Goal: Transaction & Acquisition: Purchase product/service

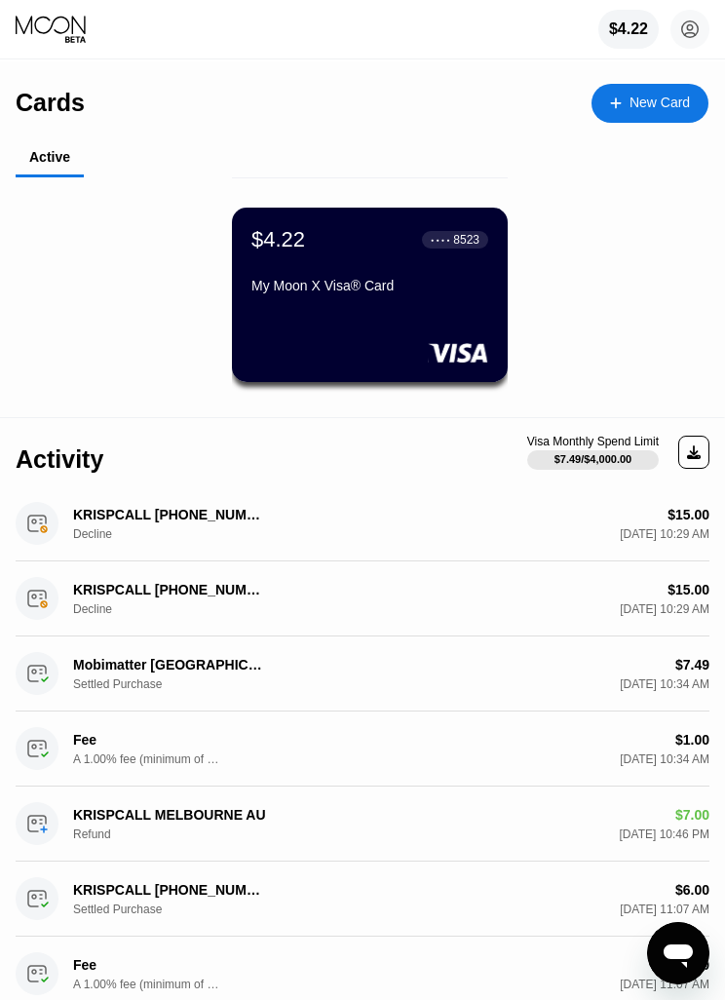
click at [631, 29] on div "$4.22" at bounding box center [628, 29] width 39 height 18
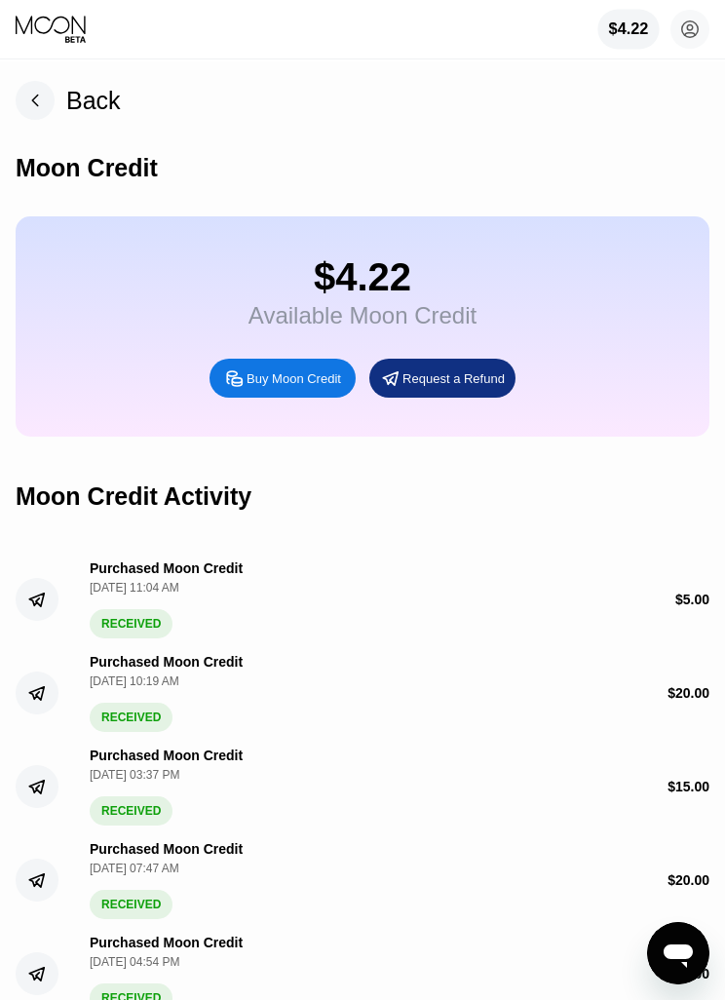
click at [327, 386] on div "Buy Moon Credit" at bounding box center [293, 378] width 94 height 17
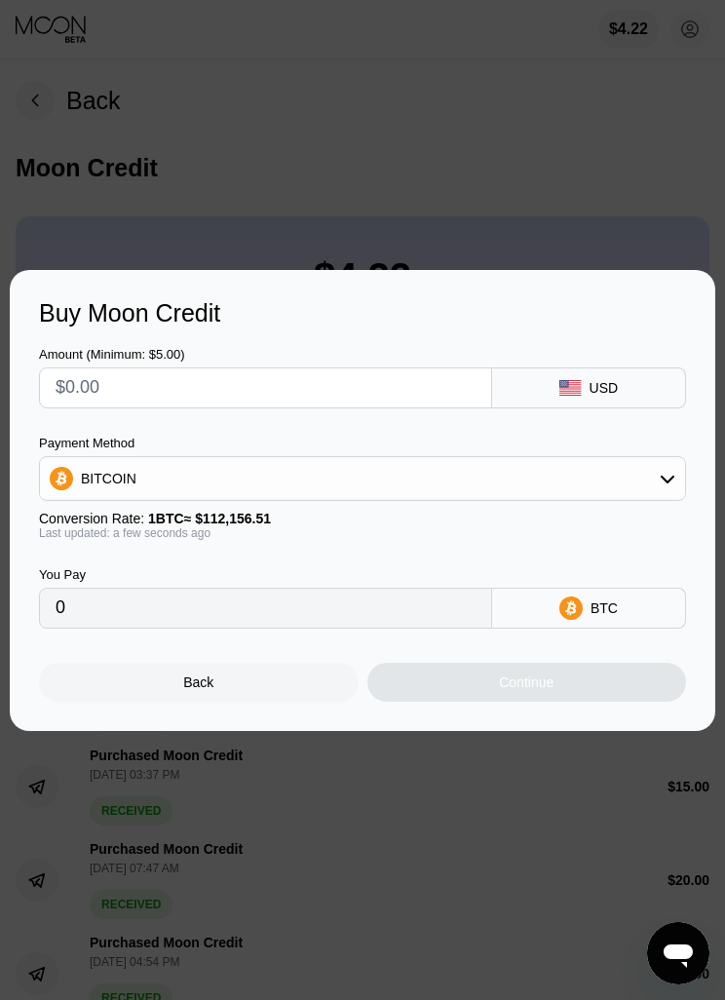
click at [401, 395] on input "text" at bounding box center [266, 387] width 420 height 39
type input "$1"
type input "0.00000892"
type input "$10"
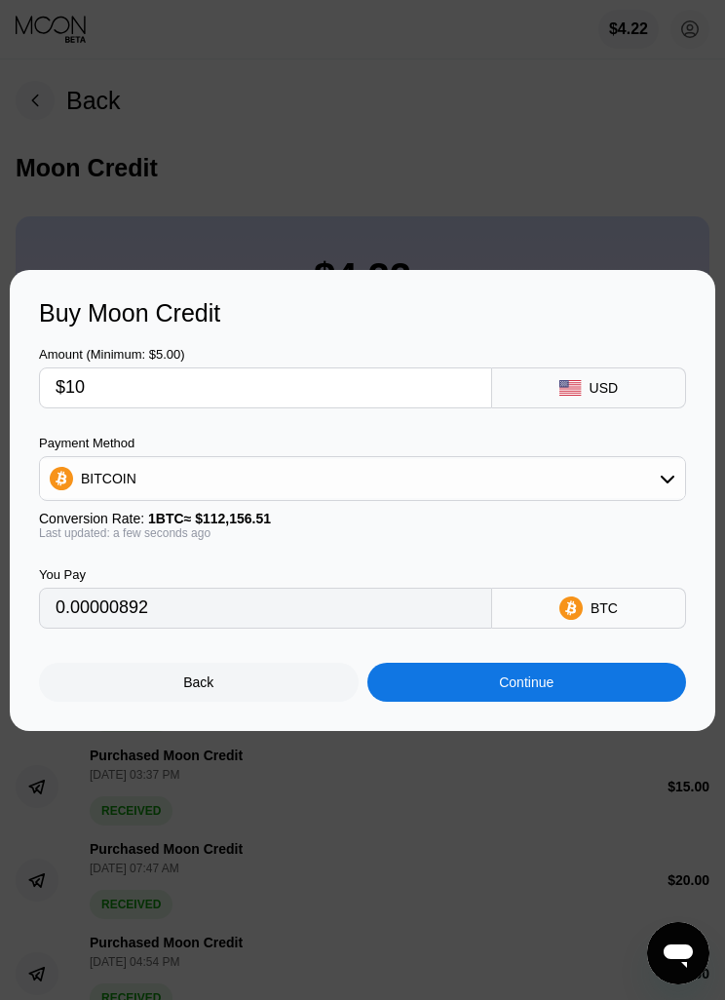
type input "0.00008917"
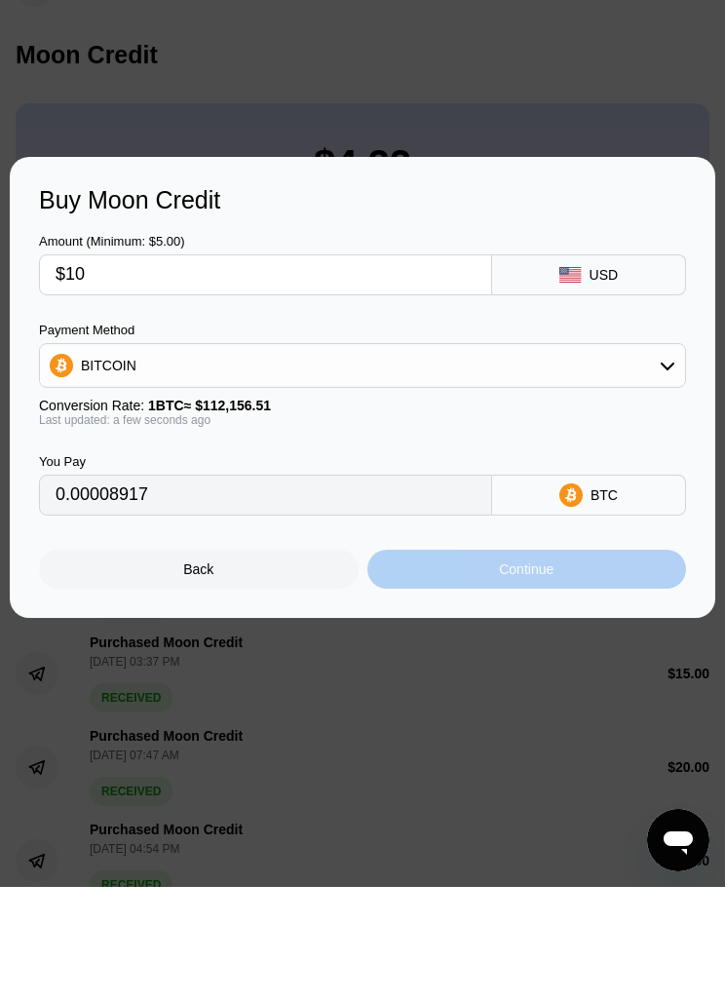
click at [581, 662] on div "Continue" at bounding box center [527, 681] width 320 height 39
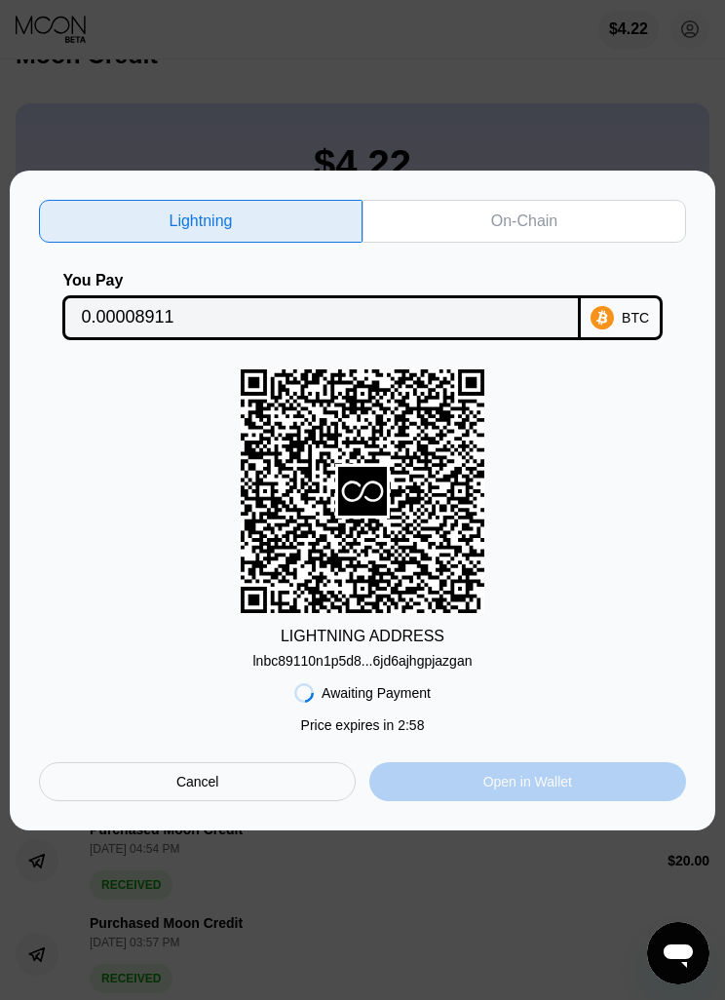
click at [572, 790] on div "Open in Wallet" at bounding box center [527, 782] width 89 height 18
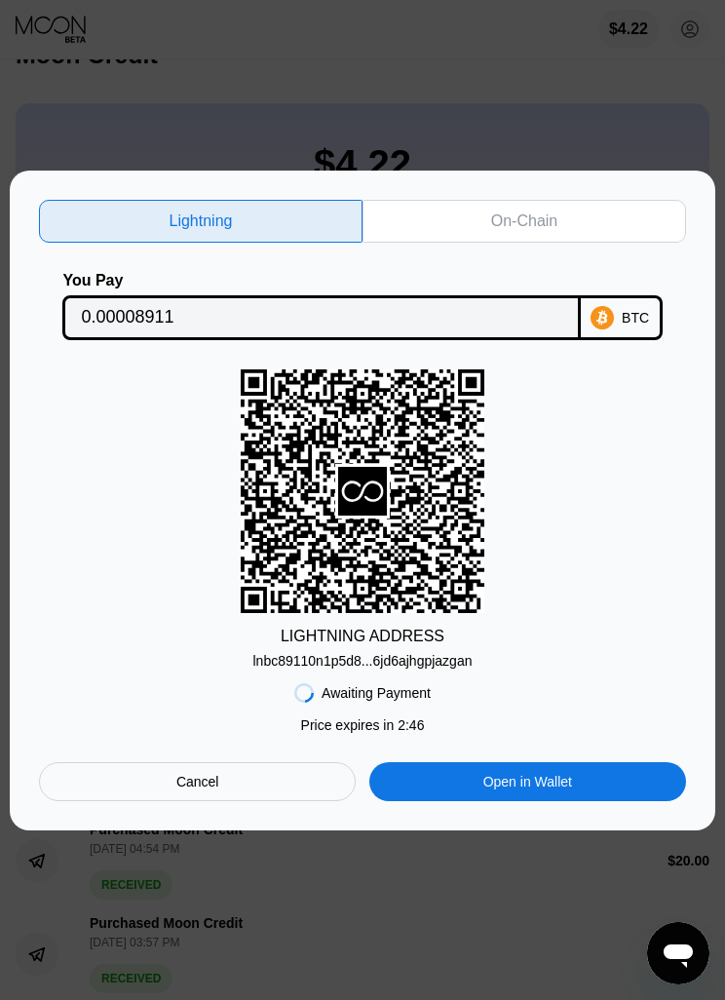
scroll to position [144, 0]
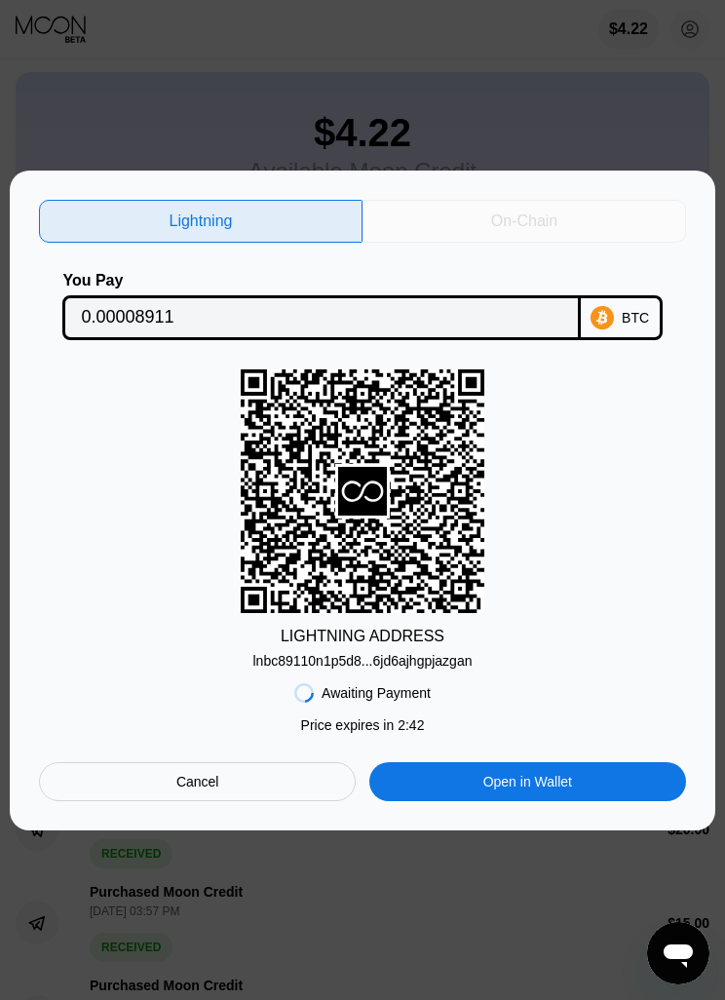
click at [573, 221] on div "On-Chain" at bounding box center [523, 221] width 323 height 43
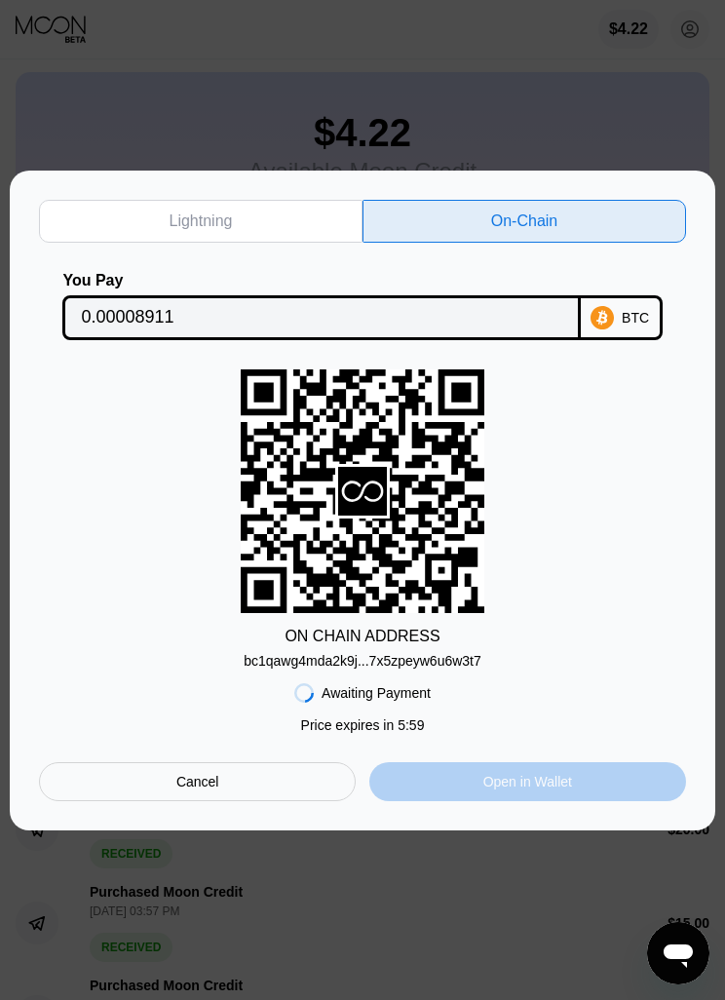
click at [598, 783] on div "Open in Wallet" at bounding box center [527, 781] width 317 height 39
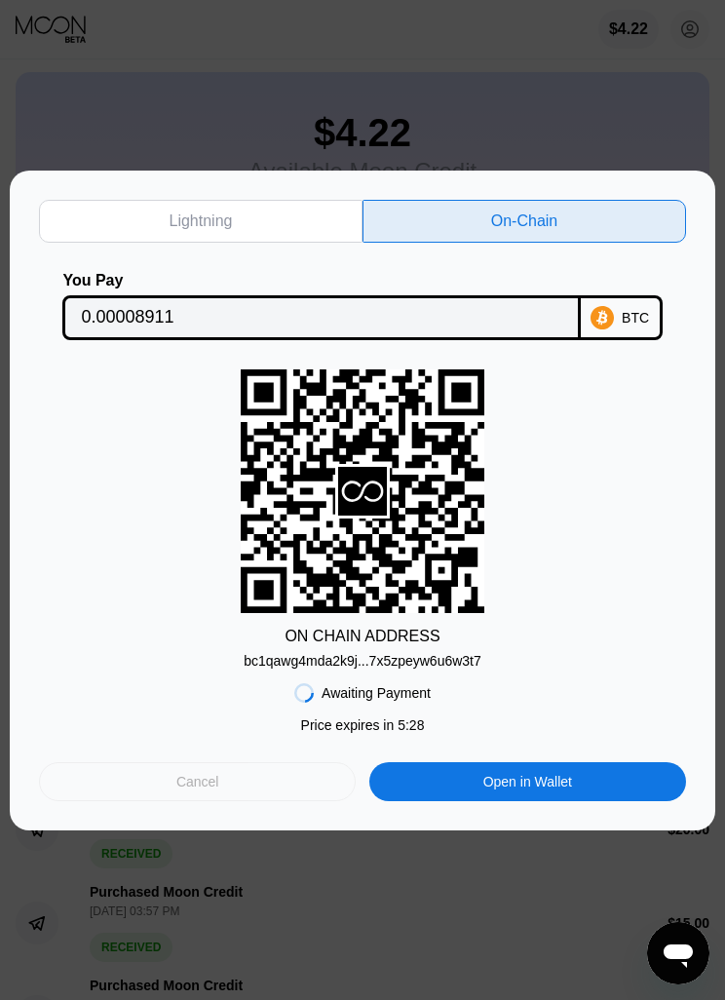
click at [242, 781] on div "Cancel" at bounding box center [197, 781] width 317 height 39
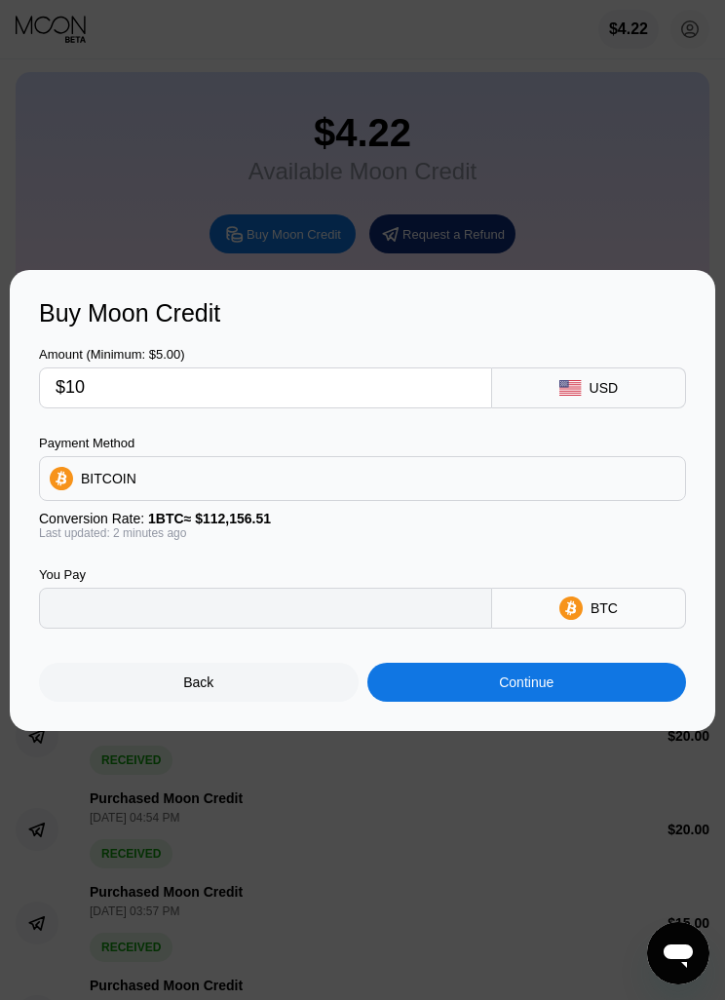
type input "0.00008917"
click at [352, 382] on input "$10" at bounding box center [266, 387] width 420 height 39
type input "$1"
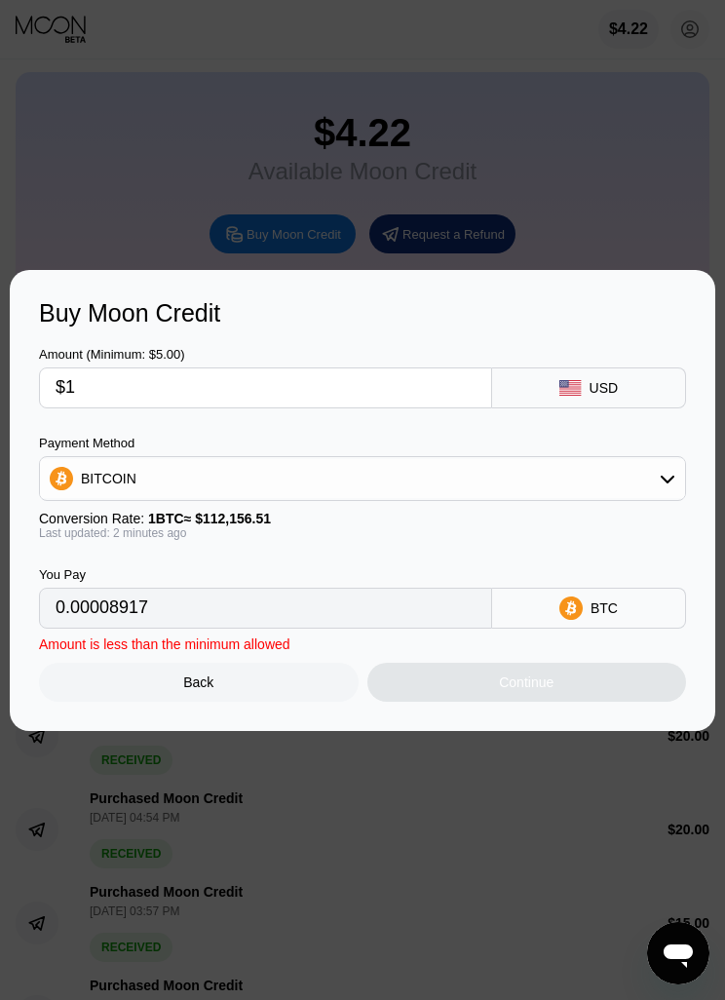
type input "0.00000892"
type input "0"
type input "$5"
type input "0.00004459"
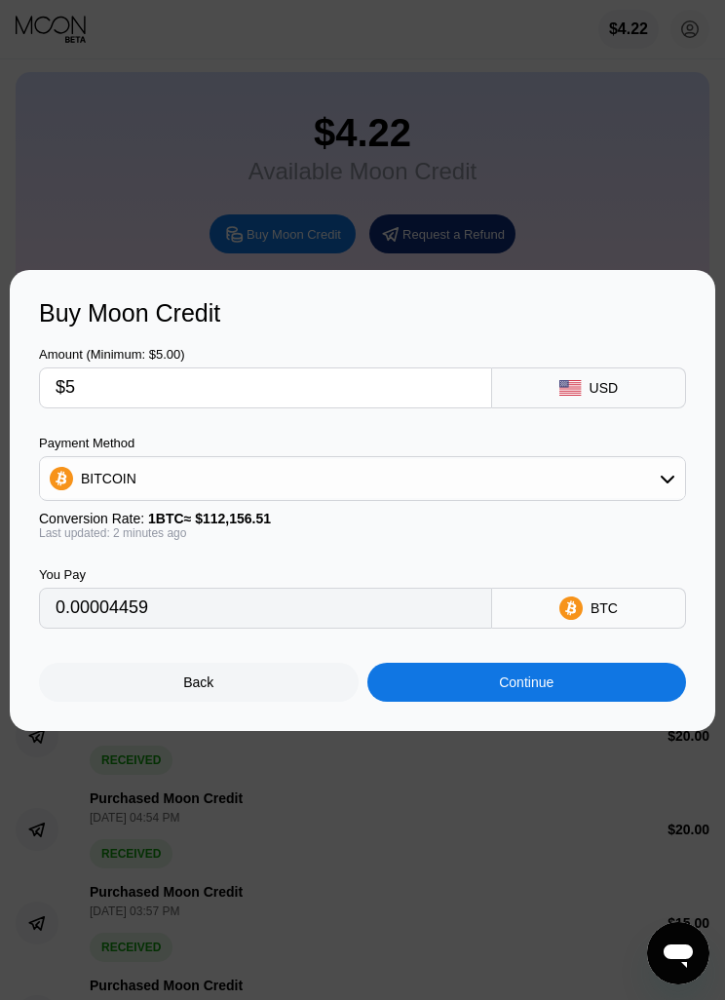
click at [624, 661] on div "Back Continue" at bounding box center [362, 664] width 647 height 73
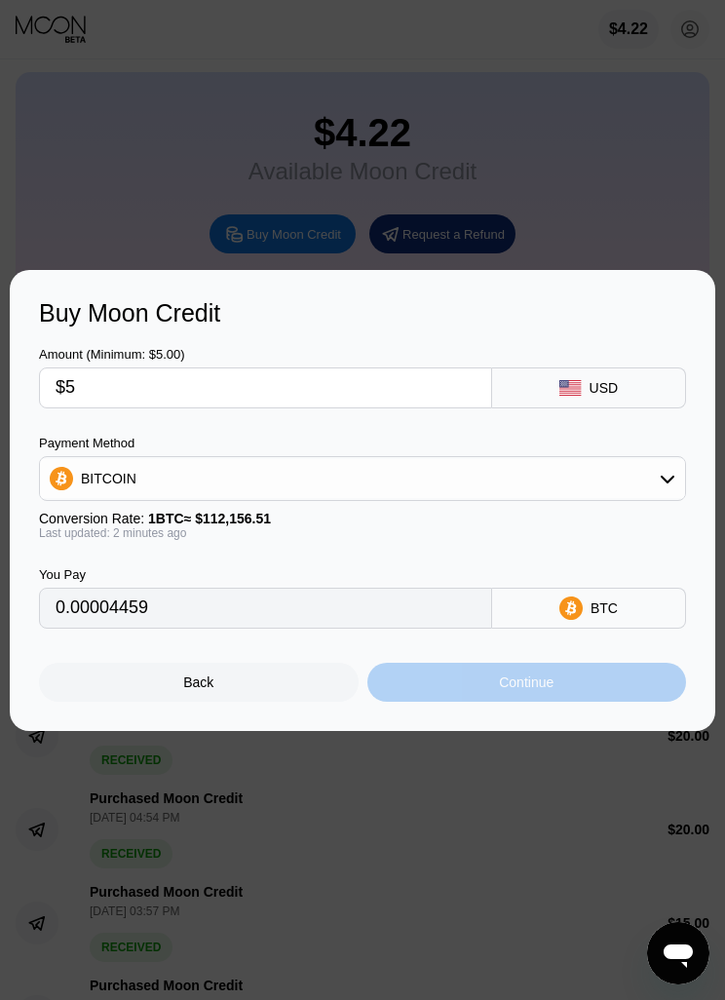
click at [591, 682] on div "Continue" at bounding box center [527, 681] width 320 height 39
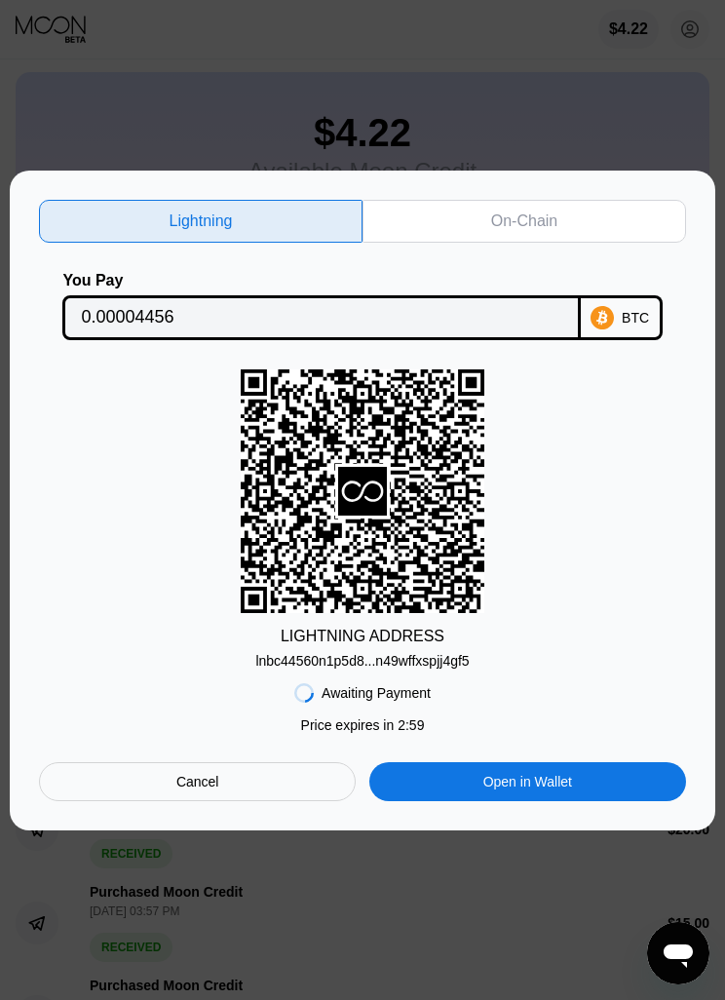
click at [585, 220] on div "On-Chain" at bounding box center [523, 221] width 323 height 43
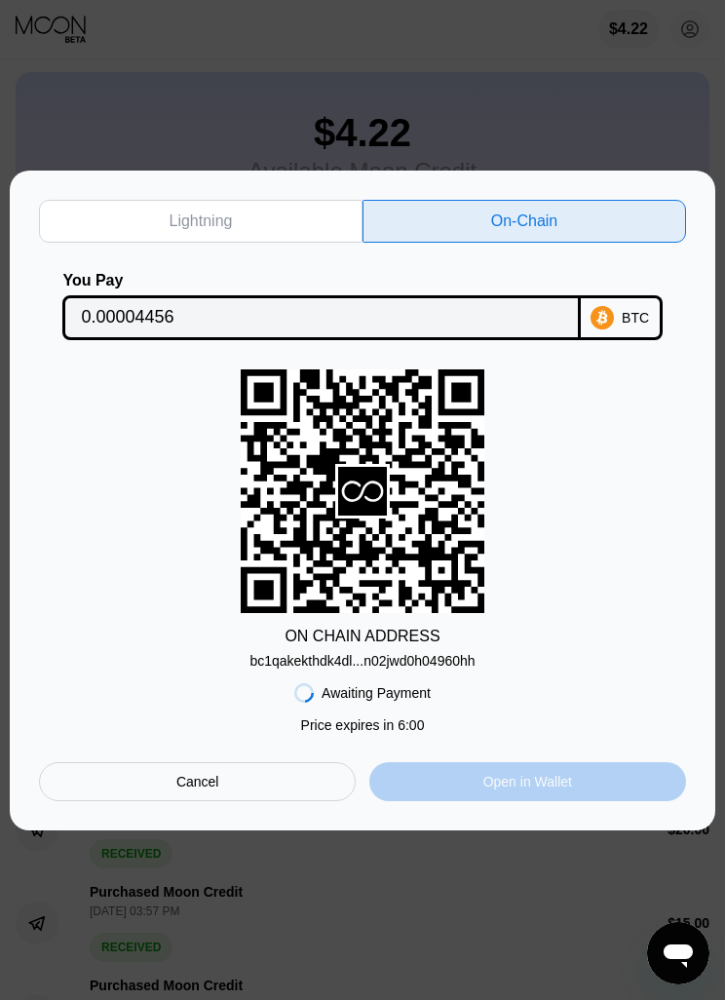
click at [577, 765] on div "Open in Wallet" at bounding box center [527, 781] width 317 height 39
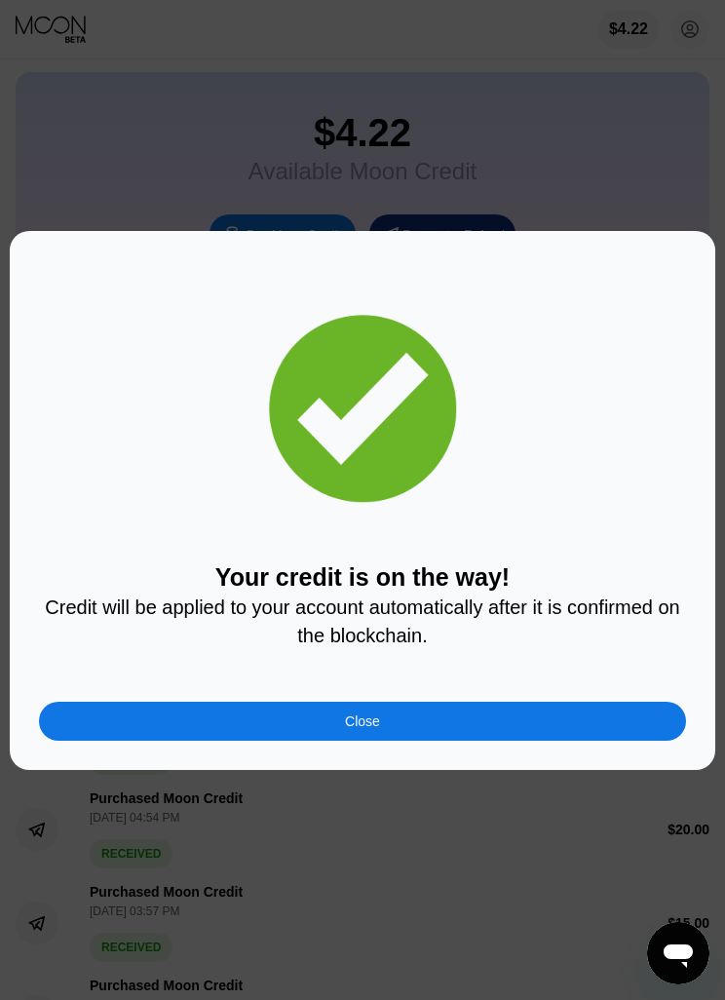
click at [576, 722] on div "Close" at bounding box center [362, 720] width 647 height 39
